Goal: Information Seeking & Learning: Learn about a topic

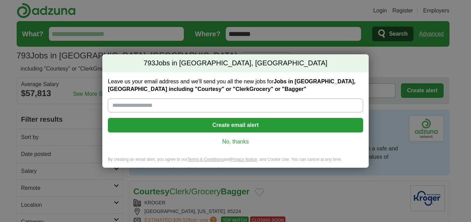
click at [234, 143] on link "No, thanks" at bounding box center [235, 142] width 244 height 8
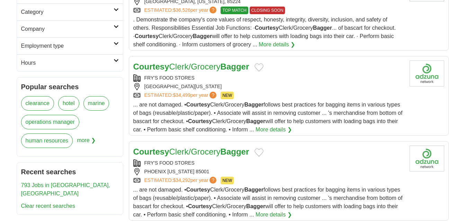
scroll to position [217, 0]
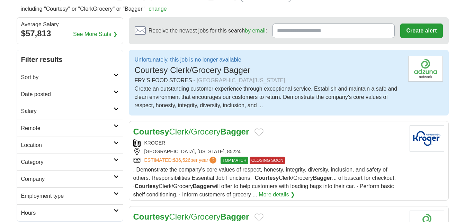
scroll to position [74, 0]
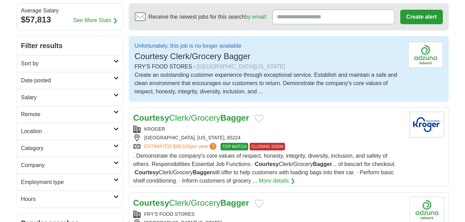
click at [163, 55] on span "Courtesy Clerk/Grocery Bagger" at bounding box center [193, 56] width 116 height 9
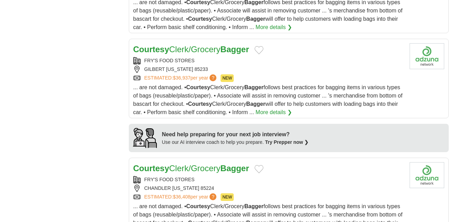
scroll to position [596, 0]
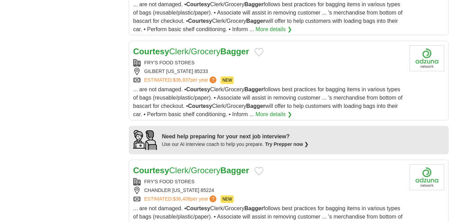
click at [176, 52] on link "Courtesy Clerk/Grocery Bagger" at bounding box center [191, 51] width 116 height 9
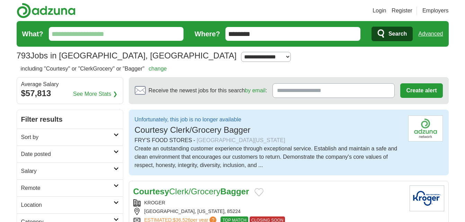
click at [281, 148] on div "Create an outstanding customer experience through exceptional service. Establis…" at bounding box center [269, 157] width 268 height 25
click at [204, 137] on div "[GEOGRAPHIC_DATA][US_STATE]" at bounding box center [241, 141] width 89 height 8
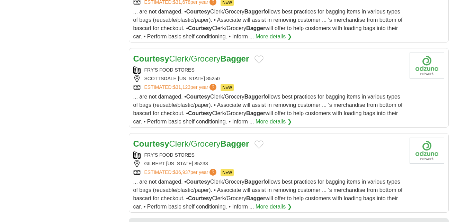
scroll to position [517, 0]
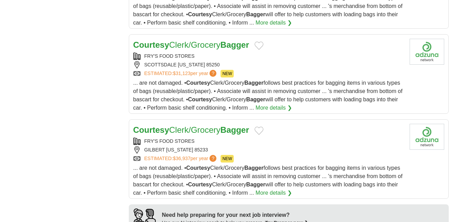
click at [175, 132] on link "Courtesy Clerk/Grocery Bagger" at bounding box center [191, 129] width 116 height 9
